Goal: Task Accomplishment & Management: Complete application form

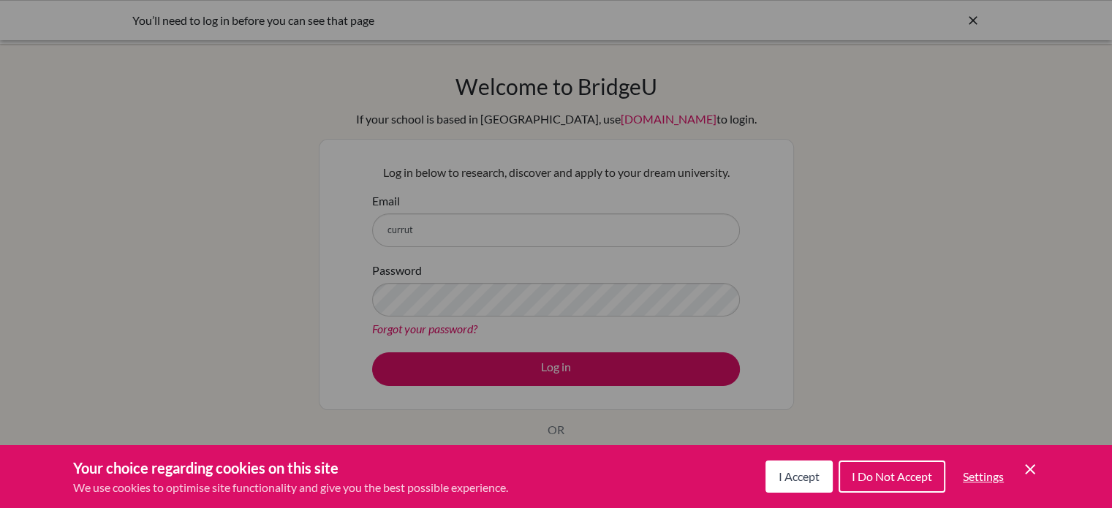
click at [1039, 474] on div "Your choice regarding cookies on this site We use cookies to optimise site func…" at bounding box center [556, 476] width 1112 height 63
click at [807, 482] on span "I Accept" at bounding box center [799, 477] width 41 height 14
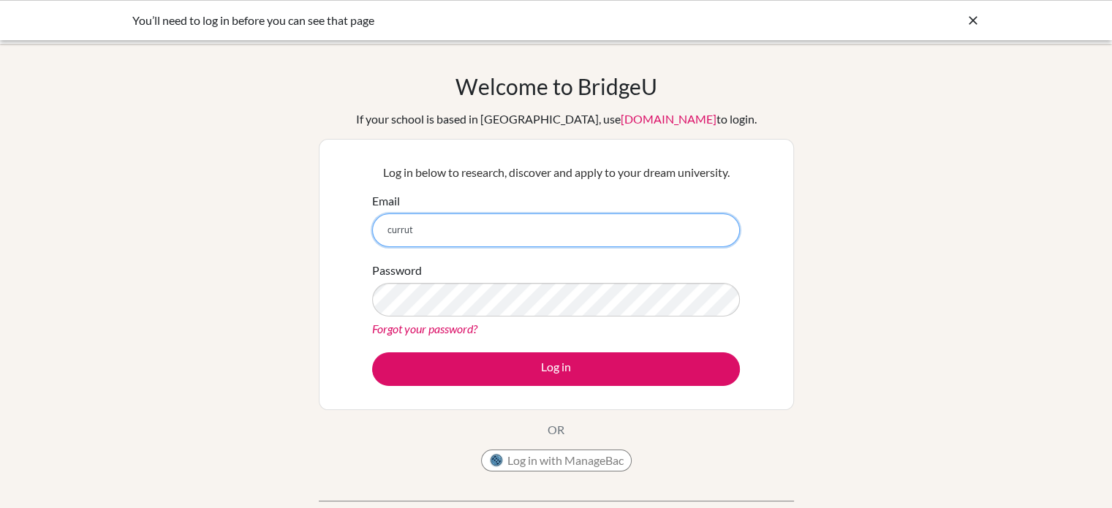
click at [417, 233] on input "currut" at bounding box center [556, 231] width 368 height 34
type input "currutia@seishn.com"
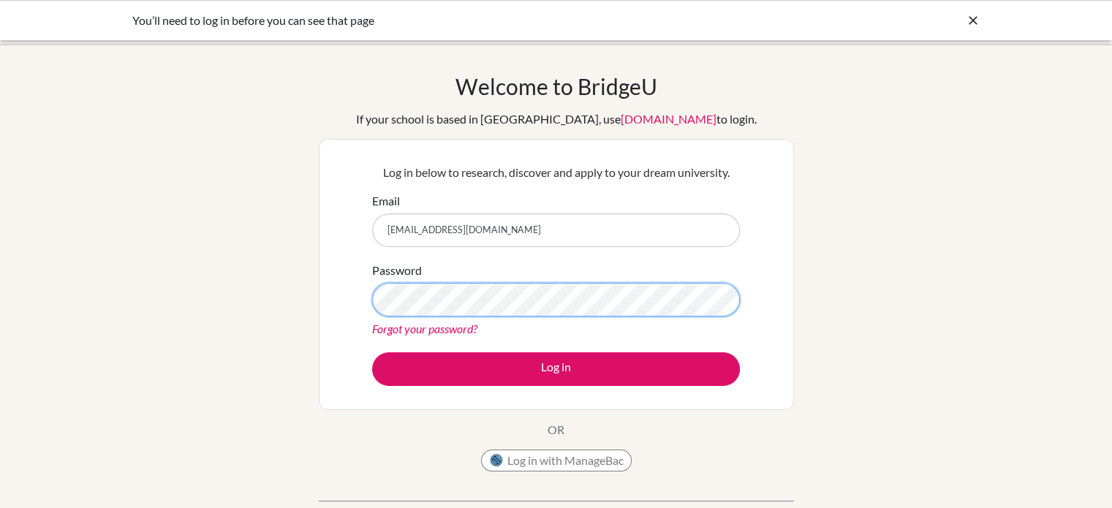
click at [372, 353] on button "Log in" at bounding box center [556, 370] width 368 height 34
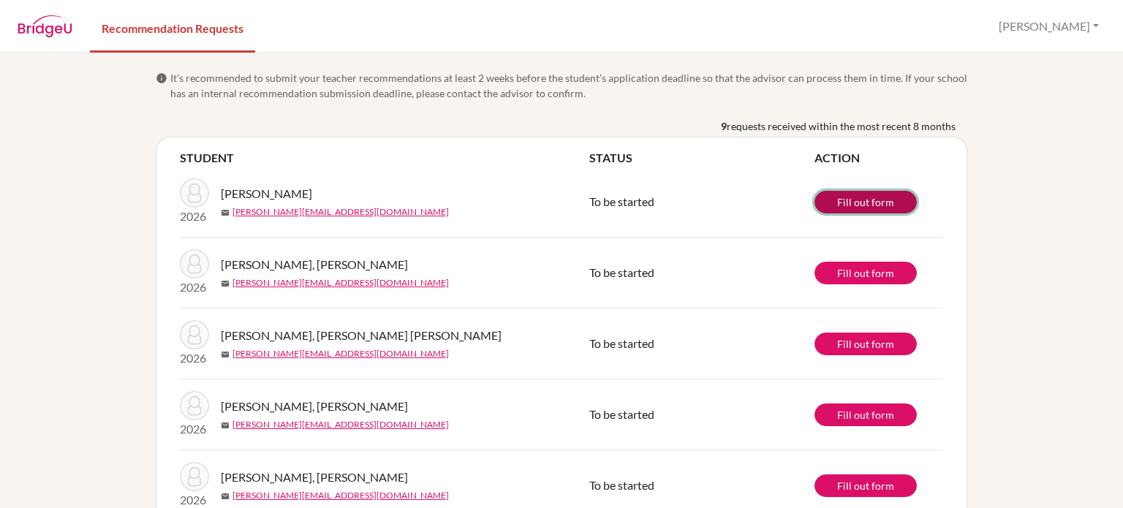
click at [853, 206] on link "Fill out form" at bounding box center [866, 202] width 102 height 23
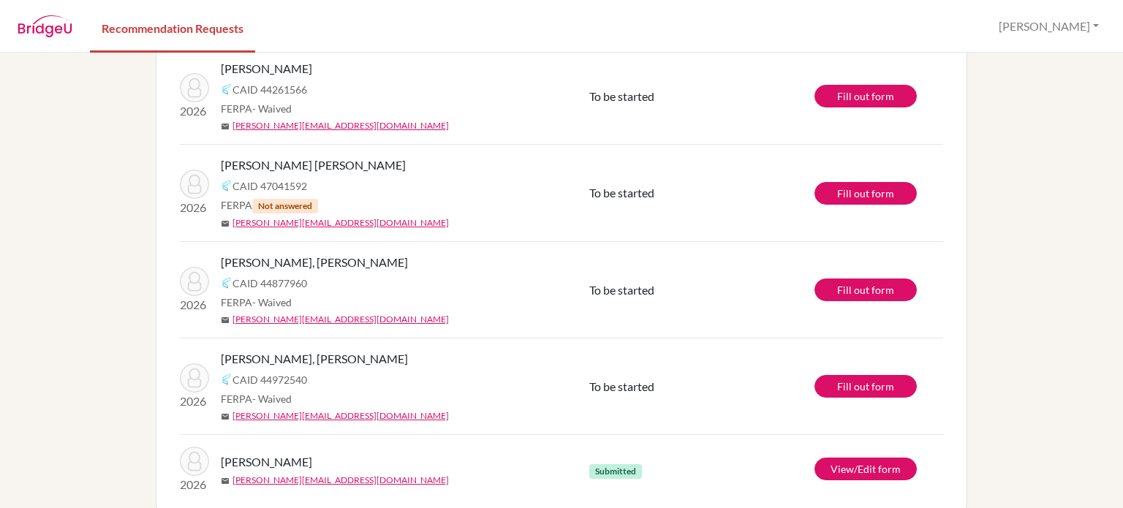
scroll to position [427, 0]
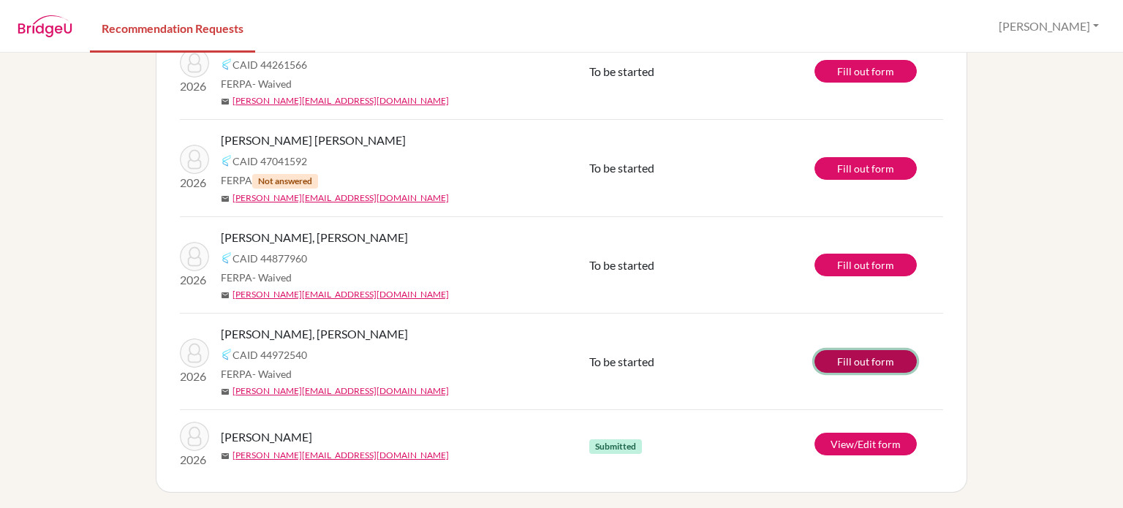
click at [851, 362] on link "Fill out form" at bounding box center [866, 361] width 102 height 23
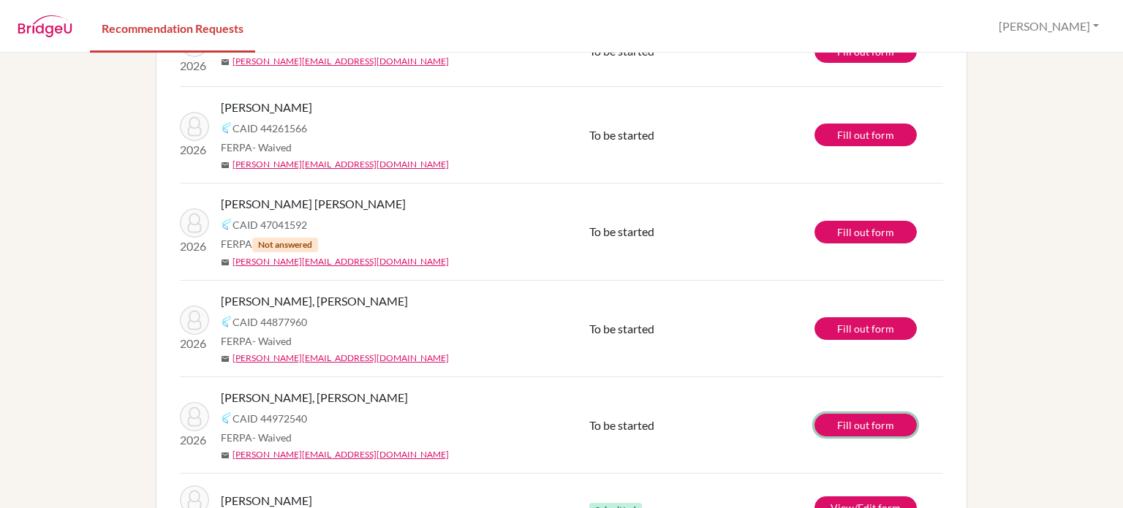
scroll to position [366, 0]
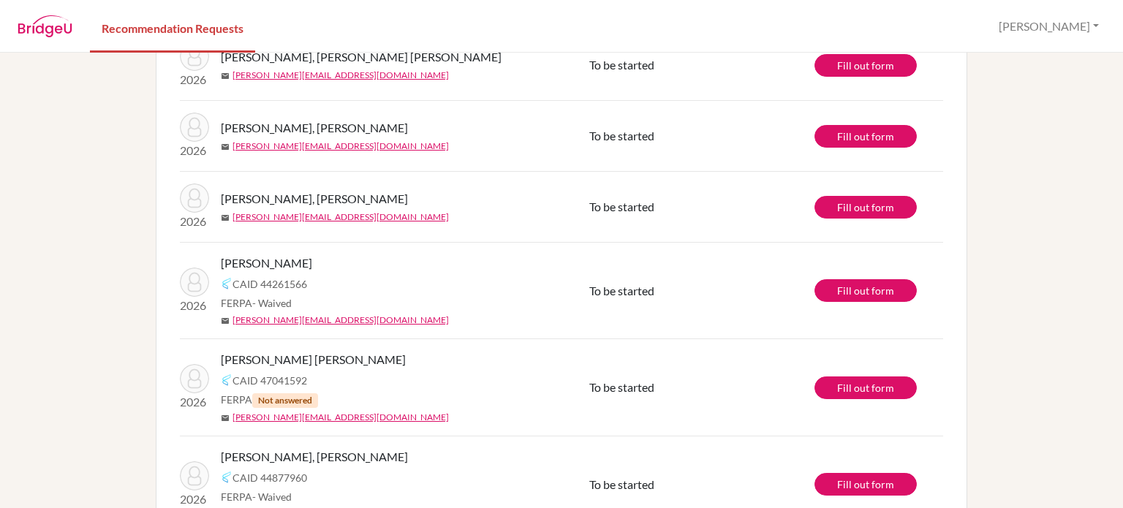
scroll to position [135, 0]
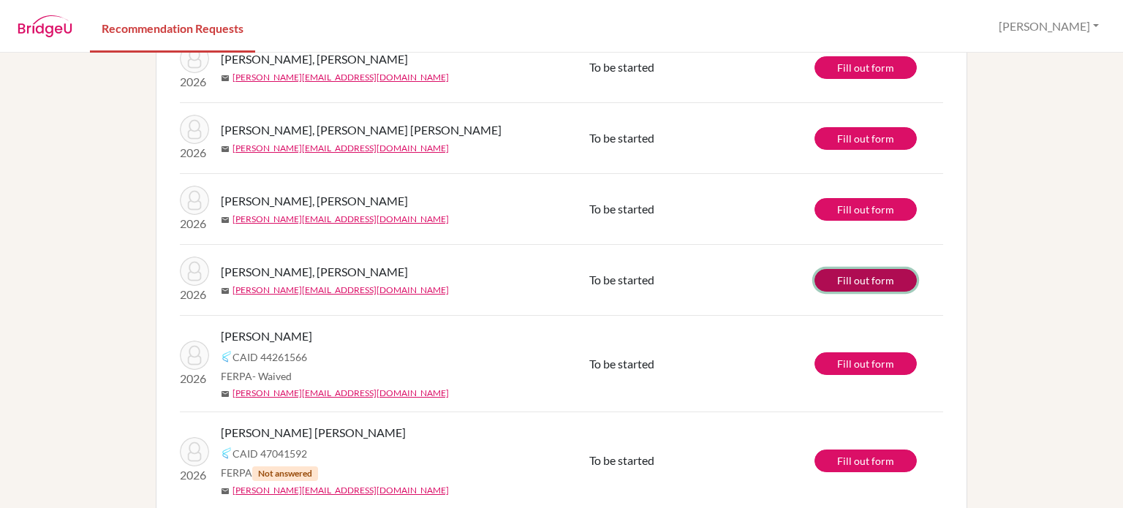
click at [853, 277] on link "Fill out form" at bounding box center [866, 280] width 102 height 23
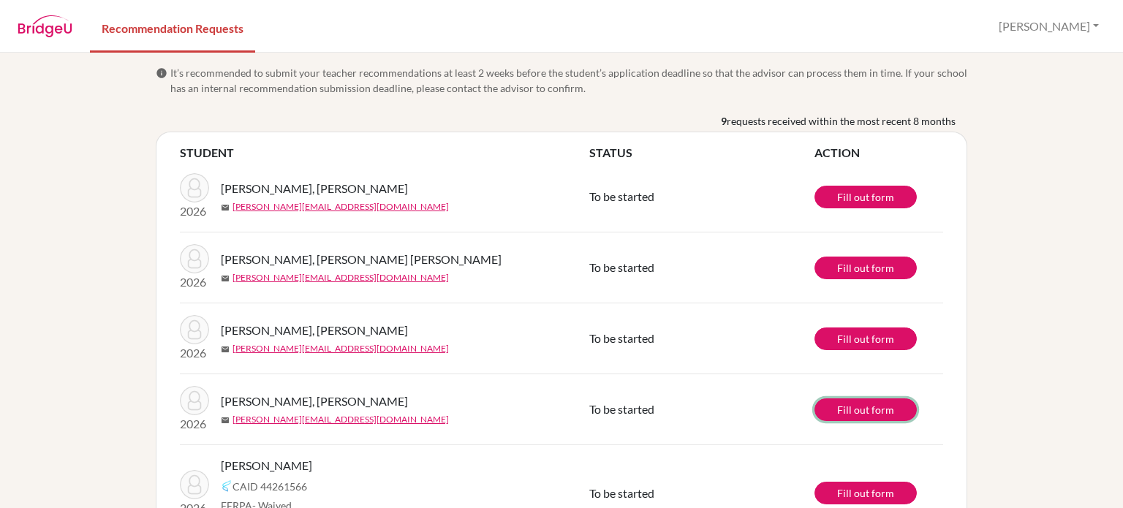
scroll to position [0, 0]
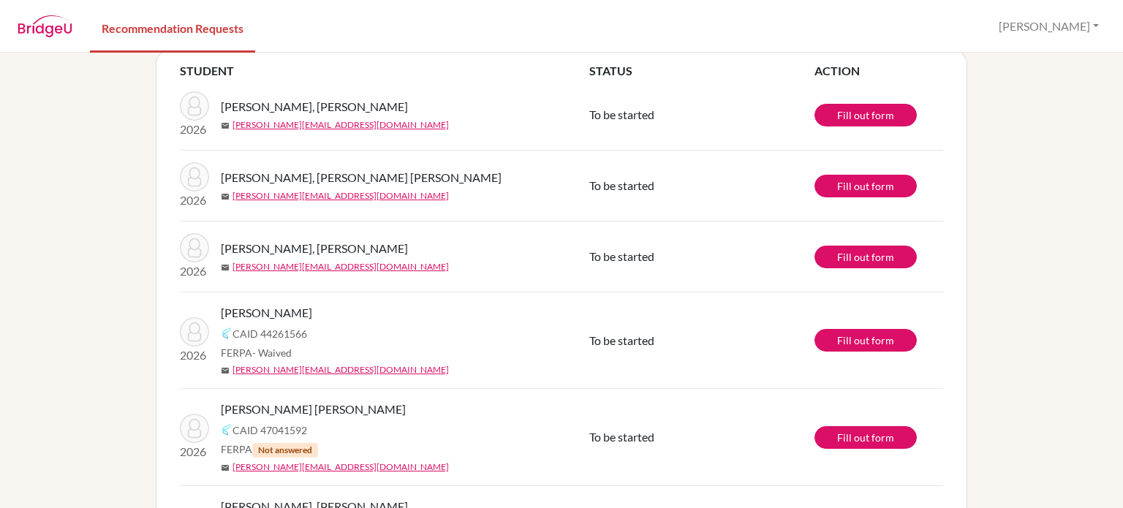
scroll to position [61, 0]
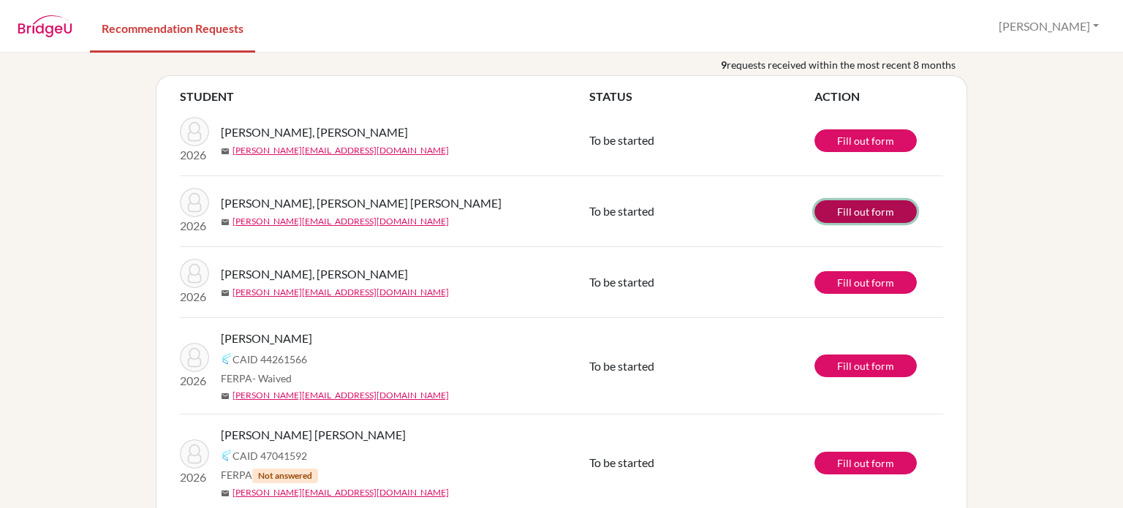
click at [844, 215] on link "Fill out form" at bounding box center [866, 211] width 102 height 23
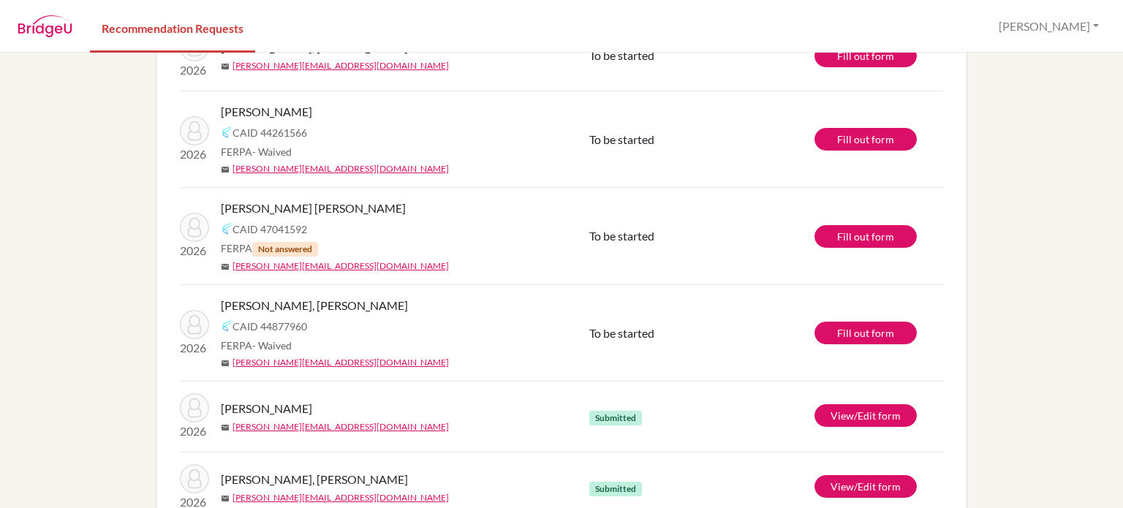
scroll to position [219, 0]
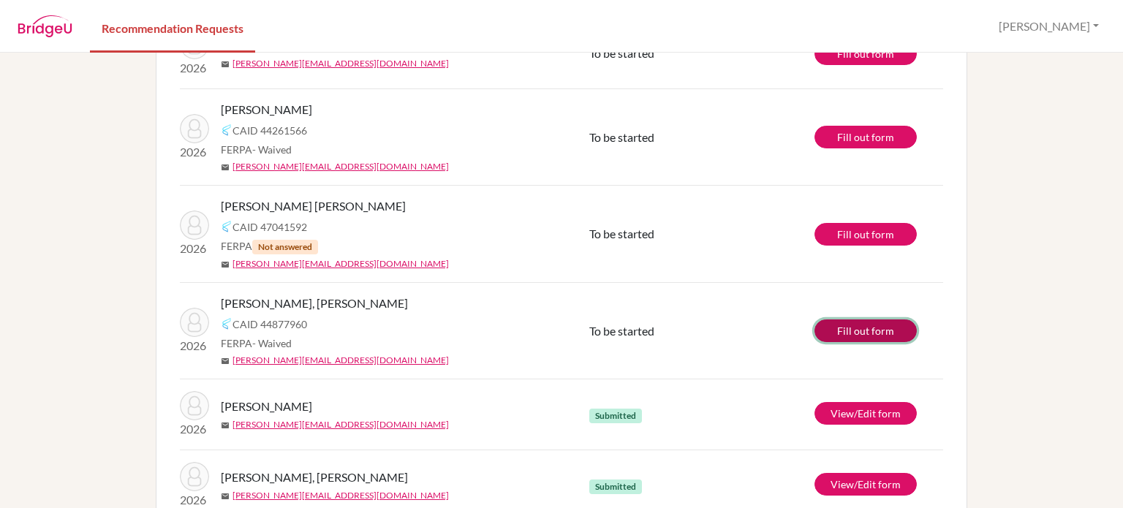
click at [863, 328] on link "Fill out form" at bounding box center [866, 331] width 102 height 23
